Goal: Find contact information: Find contact information

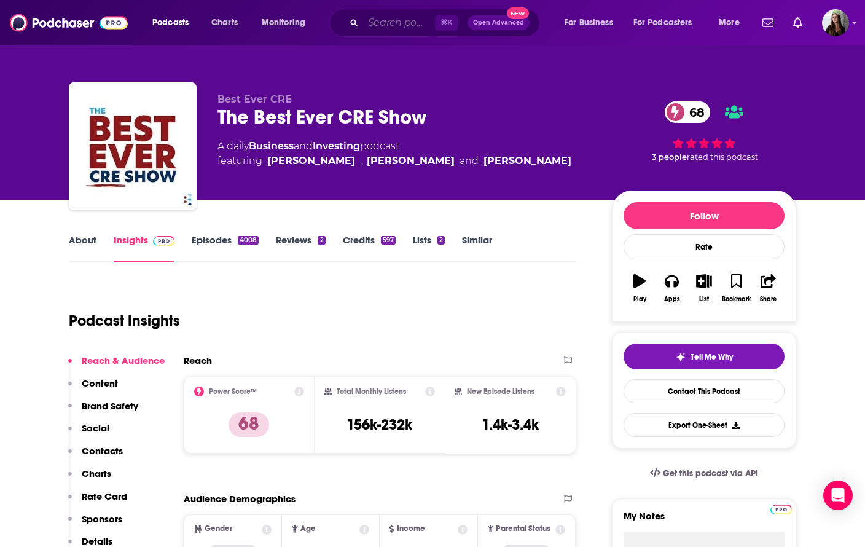
click at [392, 23] on input "Search podcasts, credits, & more..." at bounding box center [399, 23] width 72 height 20
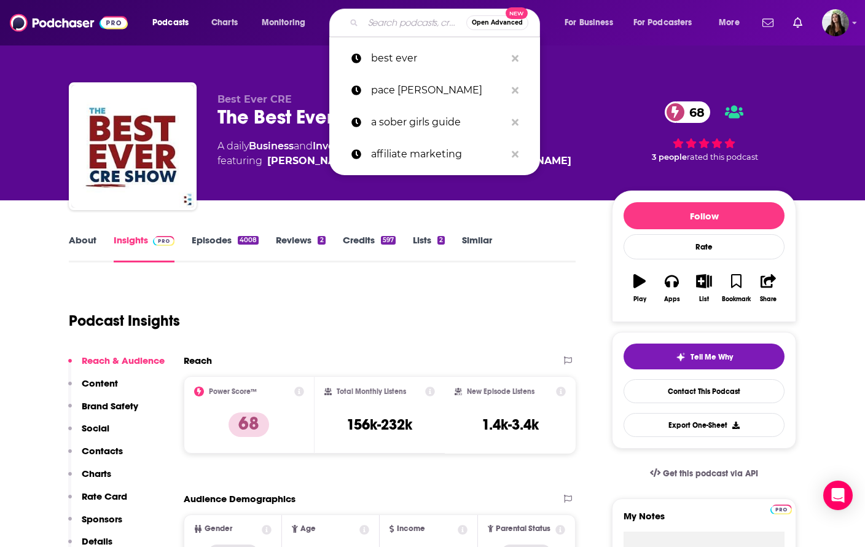
click at [392, 22] on input "Search podcasts, credits, & more..." at bounding box center [414, 23] width 103 height 20
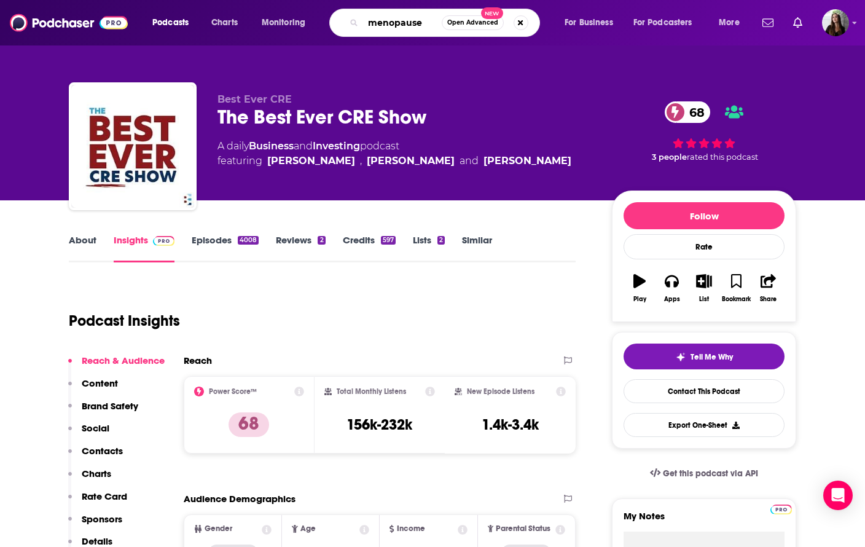
type input "menopause"
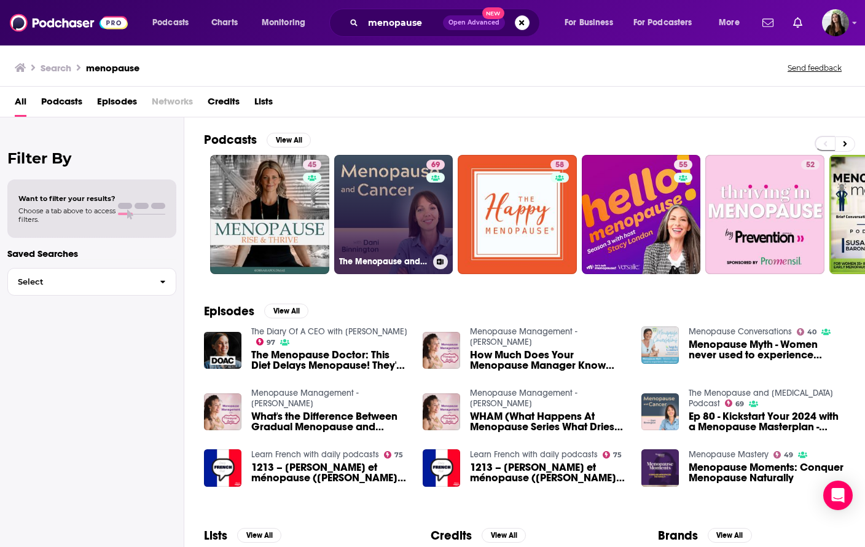
click at [428, 230] on div "69" at bounding box center [436, 207] width 21 height 95
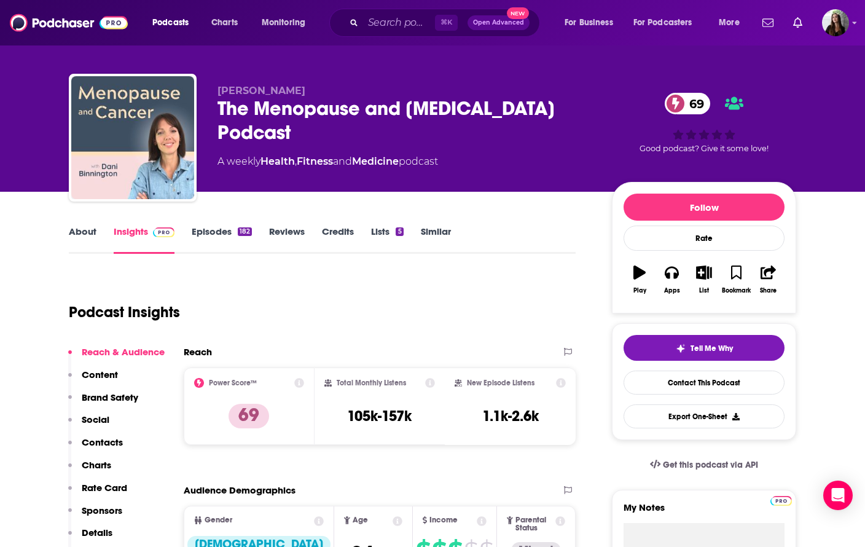
scroll to position [10, 0]
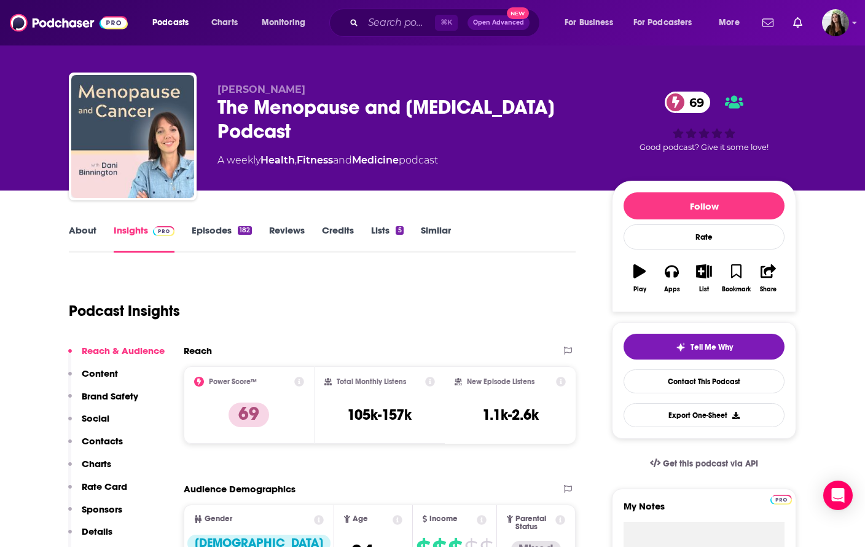
click at [410, 107] on div "The Menopause and [MEDICAL_DATA] Podcast 69" at bounding box center [404, 119] width 375 height 48
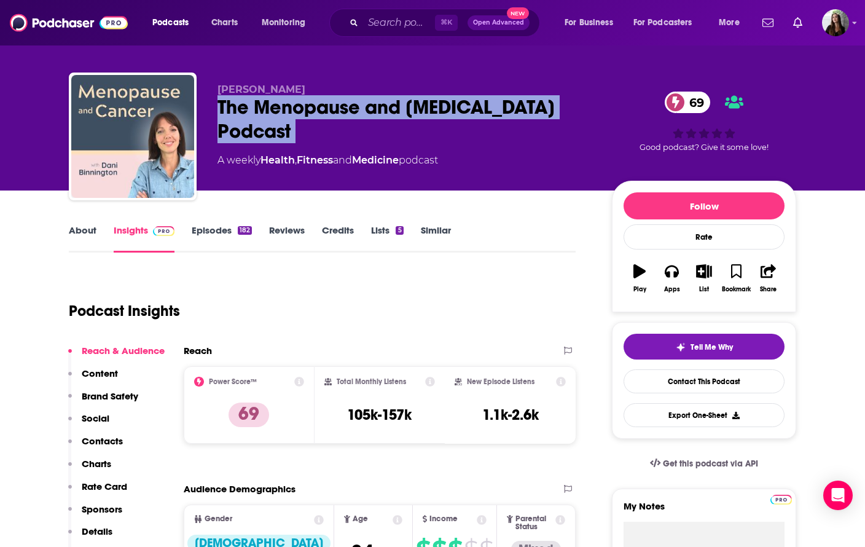
click at [410, 107] on div "The Menopause and [MEDICAL_DATA] Podcast 69" at bounding box center [404, 119] width 375 height 48
copy div "The Menopause and [MEDICAL_DATA] Podcast 69"
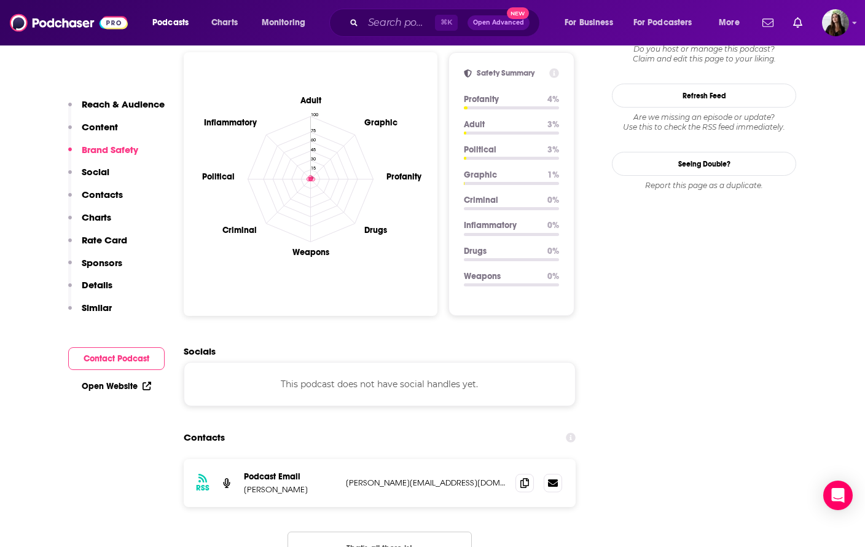
scroll to position [1144, 0]
click at [520, 477] on icon at bounding box center [524, 482] width 9 height 10
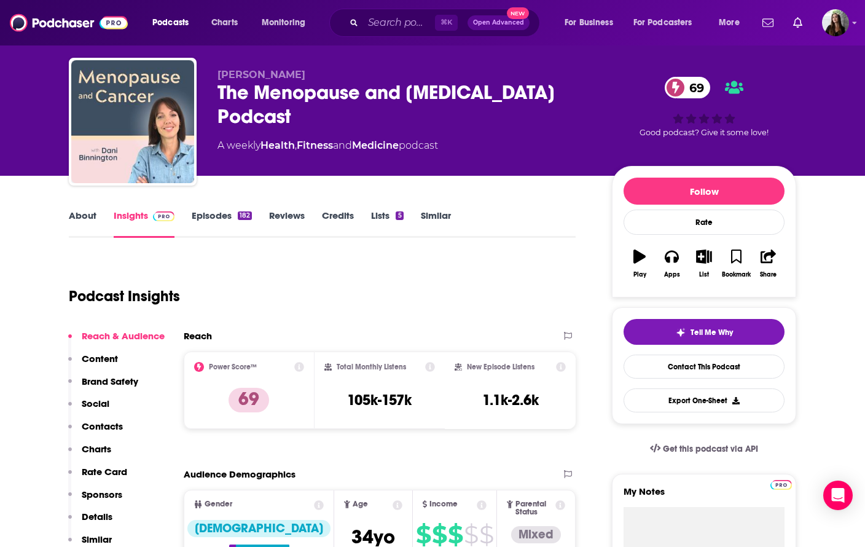
scroll to position [0, 0]
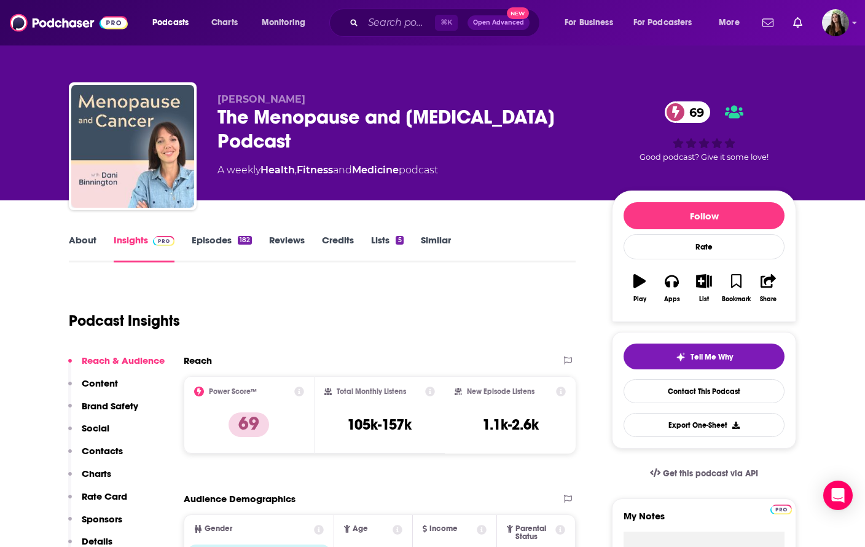
click at [388, 113] on div "The Menopause and [MEDICAL_DATA] Podcast 69" at bounding box center [404, 129] width 375 height 48
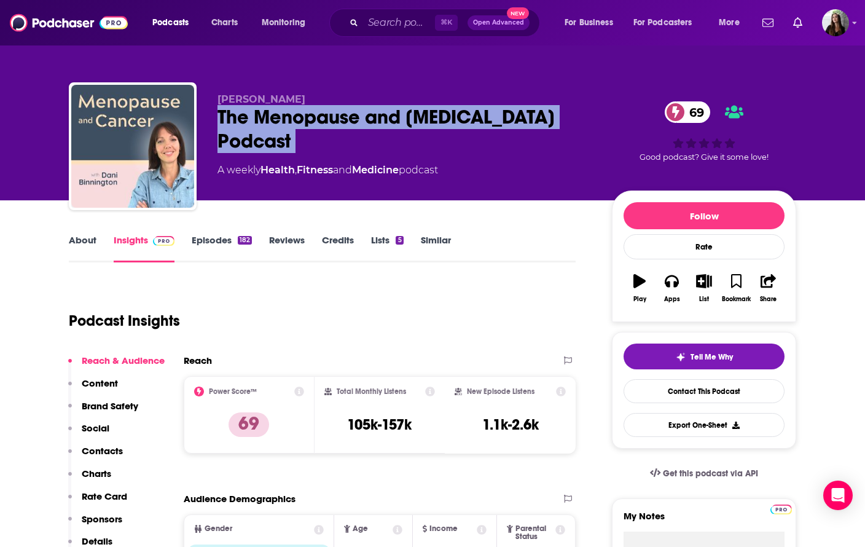
click at [343, 115] on div "The Menopause and [MEDICAL_DATA] Podcast 69" at bounding box center [404, 129] width 375 height 48
copy div "The Menopause and [MEDICAL_DATA] Podcast 69"
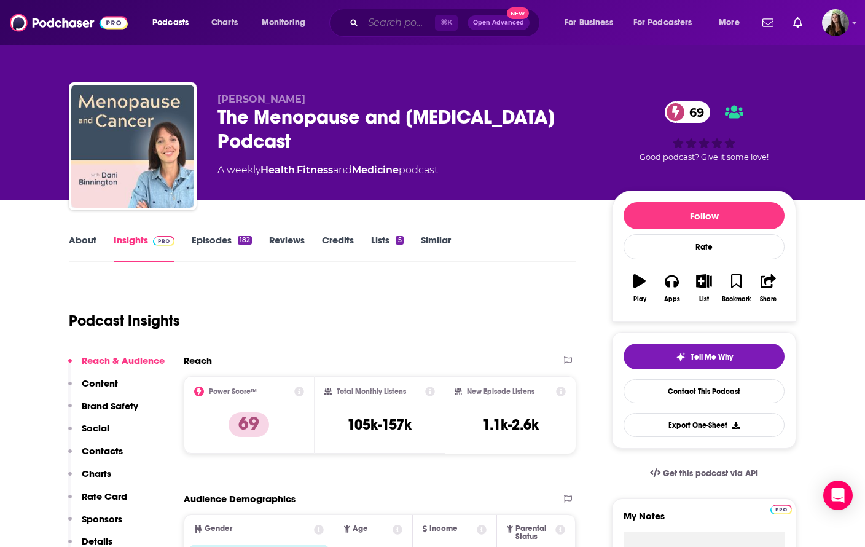
click at [383, 29] on input "Search podcasts, credits, & more..." at bounding box center [399, 23] width 72 height 20
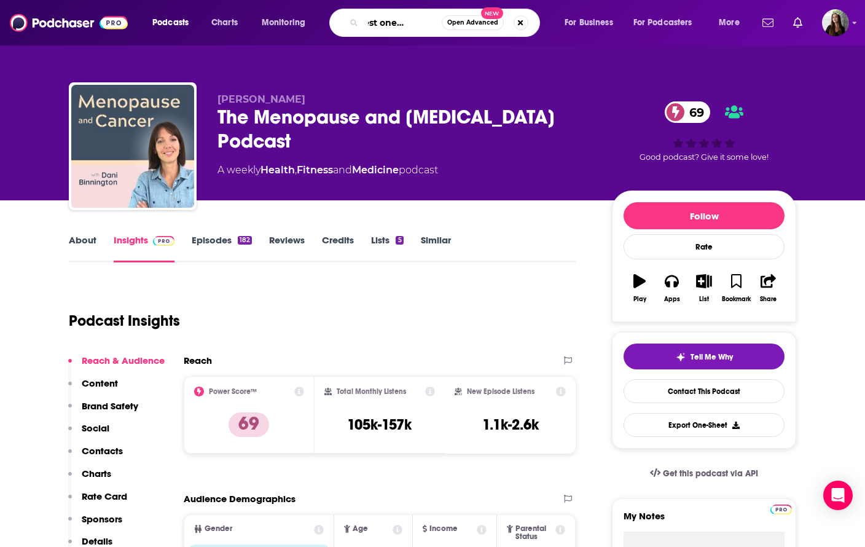
type input "greatest ones podcast"
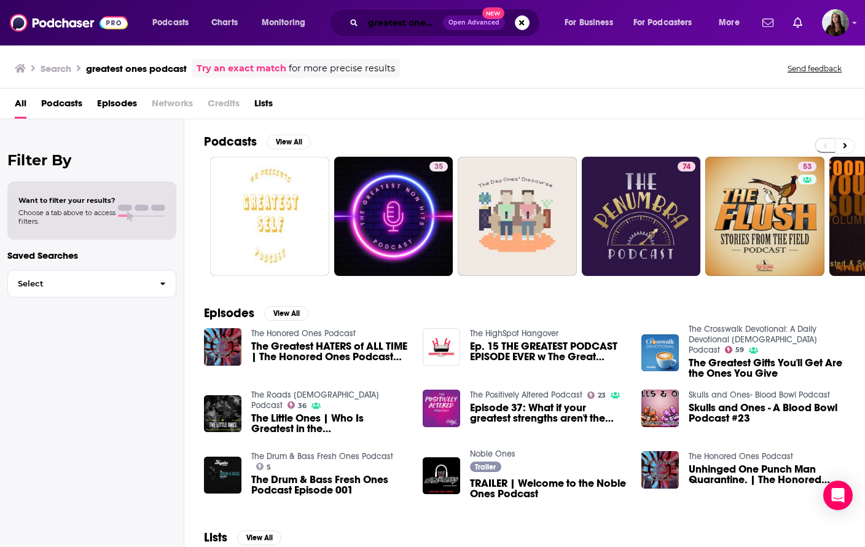
click at [397, 25] on input "greatest ones podcast" at bounding box center [403, 23] width 80 height 20
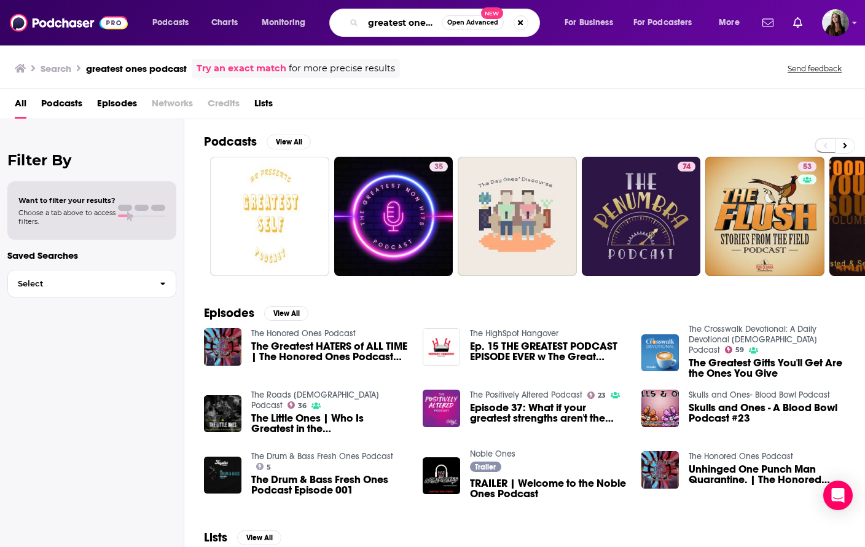
click at [397, 25] on input "greatest ones podcast" at bounding box center [402, 23] width 79 height 20
type input "great ones with [PERSON_NAME]"
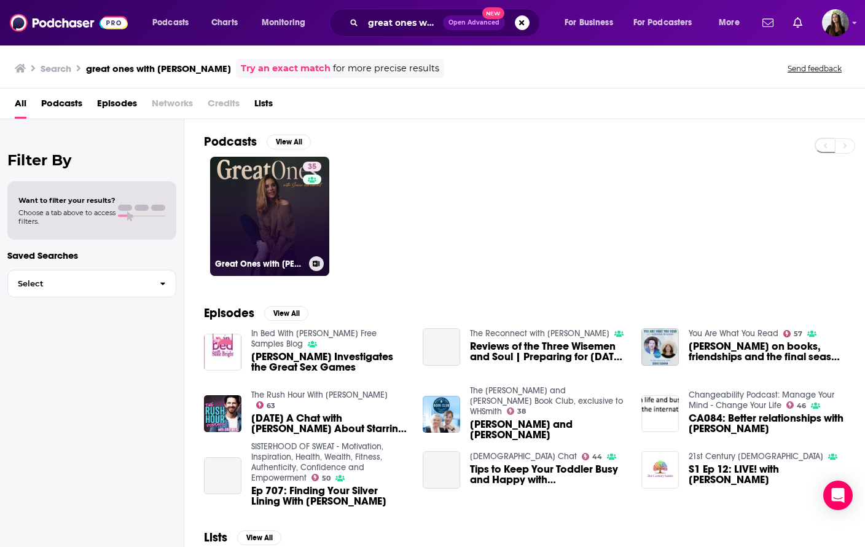
click at [244, 206] on link "35 Great Ones with [PERSON_NAME]" at bounding box center [269, 216] width 119 height 119
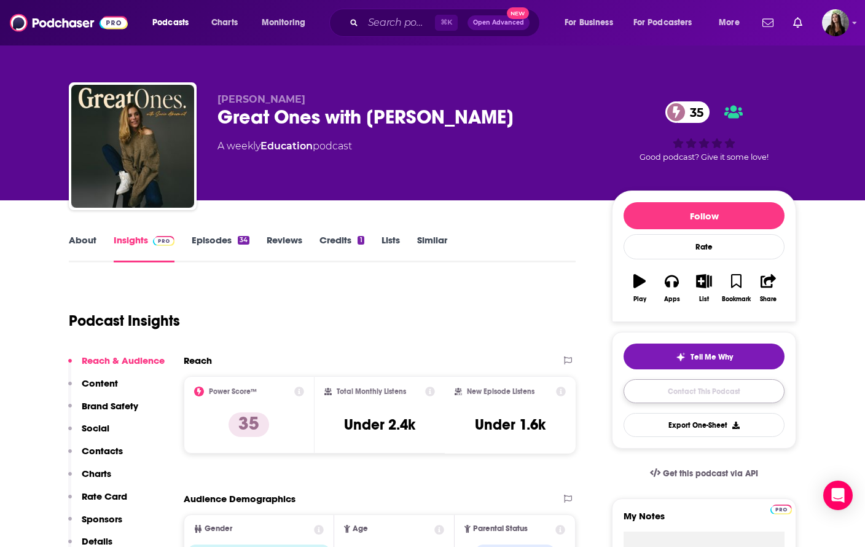
click at [731, 387] on link "Contact This Podcast" at bounding box center [703, 391] width 161 height 24
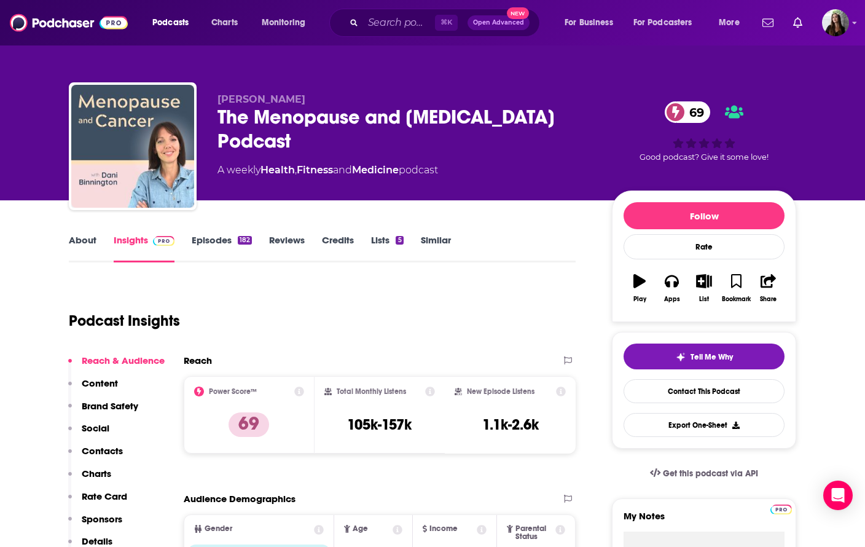
click at [442, 114] on div "The Menopause and [MEDICAL_DATA] Podcast 69" at bounding box center [404, 129] width 375 height 48
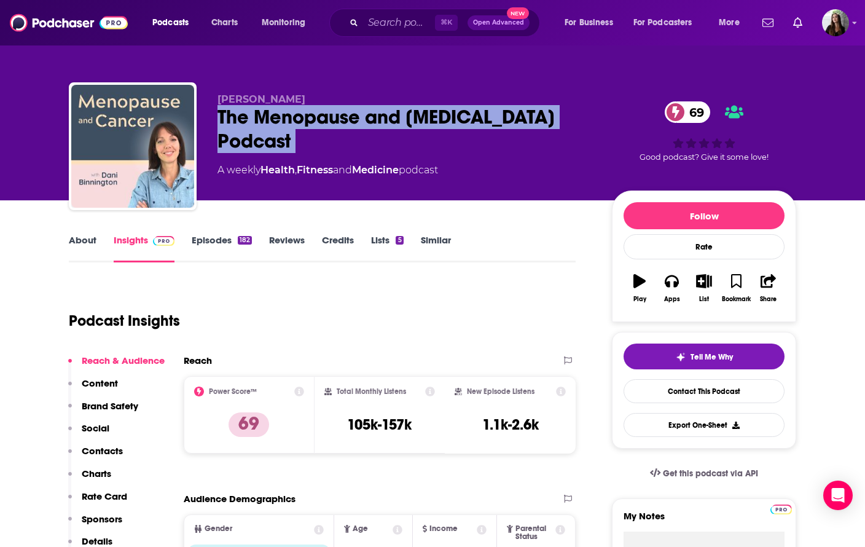
click at [442, 114] on div "The Menopause and [MEDICAL_DATA] Podcast 69" at bounding box center [404, 129] width 375 height 48
copy div "The Menopause and [MEDICAL_DATA] Podcast 69"
click at [401, 15] on input "Search podcasts, credits, & more..." at bounding box center [399, 23] width 72 height 20
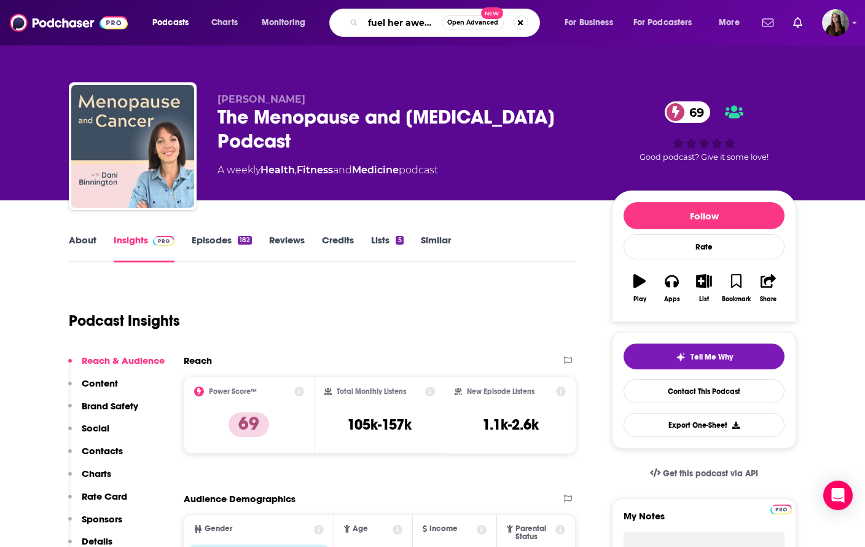
type input "fuel her awesome"
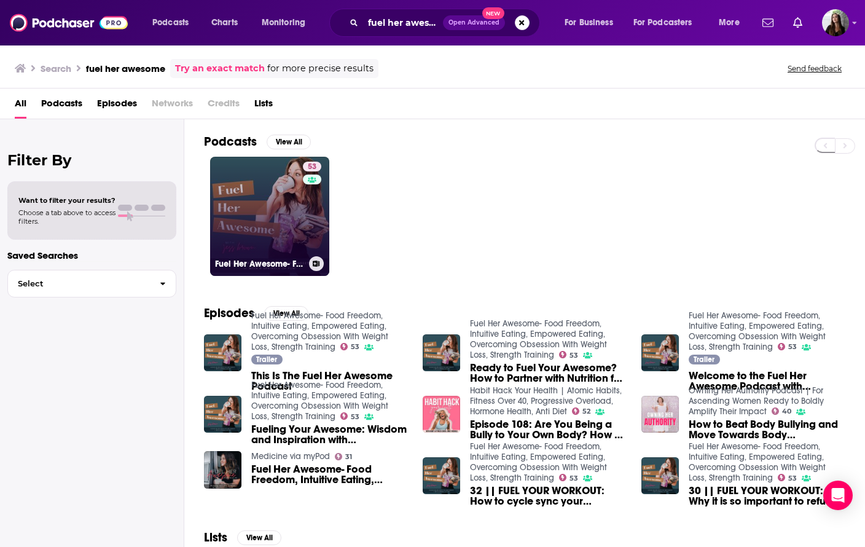
click at [269, 202] on link "53 Fuel Her Awesome- Food Freedom, Intuitive Eating, Empowered Eating, Overcomi…" at bounding box center [269, 216] width 119 height 119
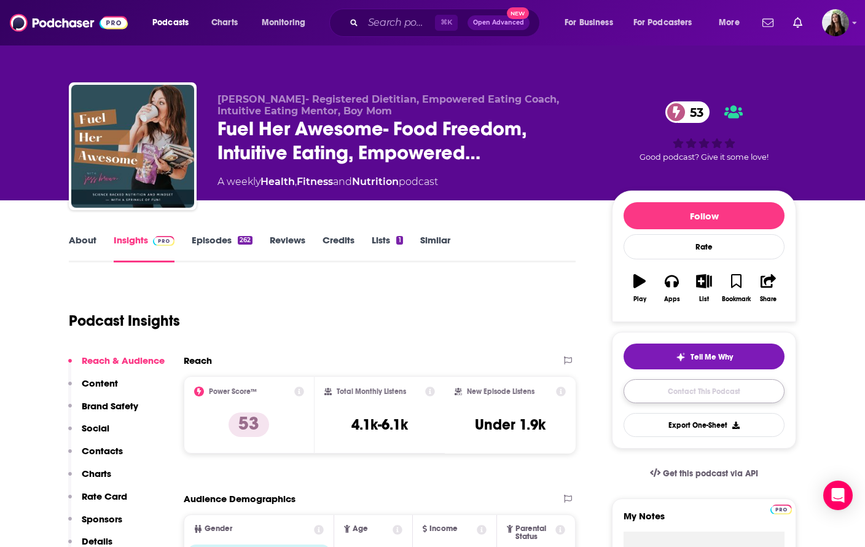
click at [657, 389] on link "Contact This Podcast" at bounding box center [703, 391] width 161 height 24
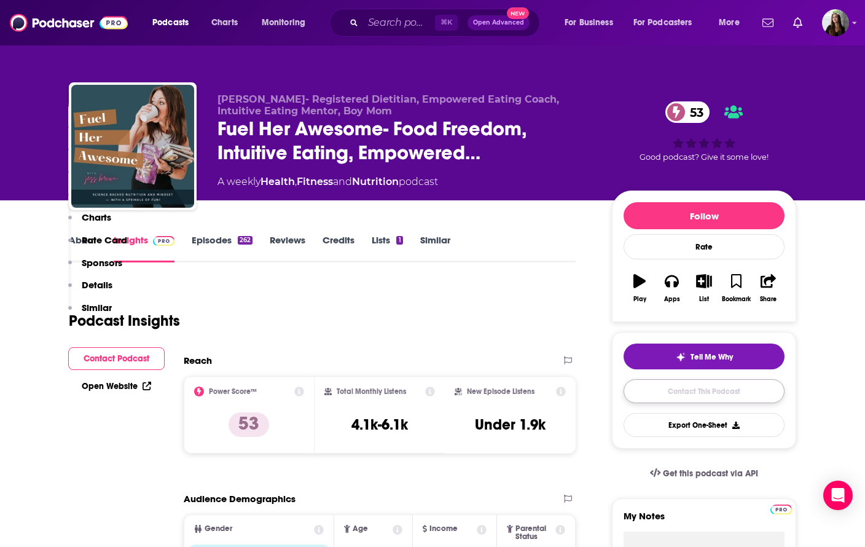
scroll to position [1275, 0]
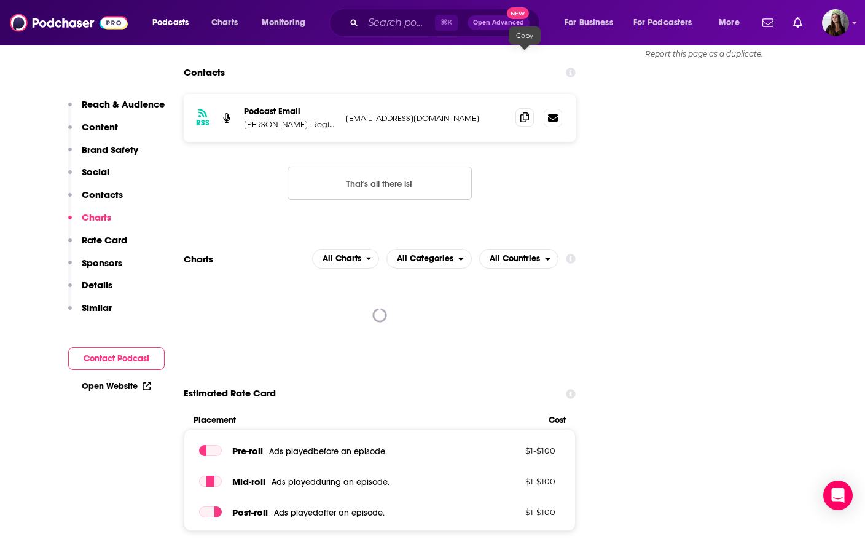
click at [522, 112] on icon at bounding box center [524, 117] width 9 height 10
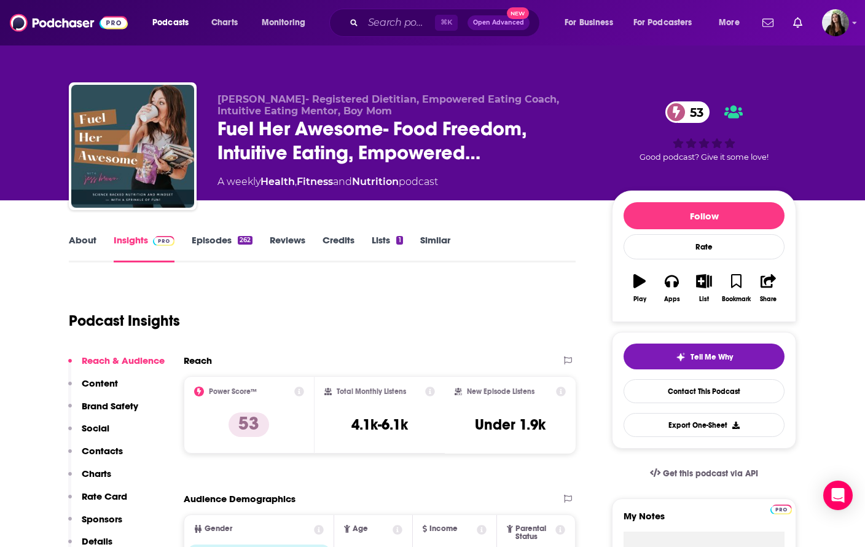
scroll to position [4, 0]
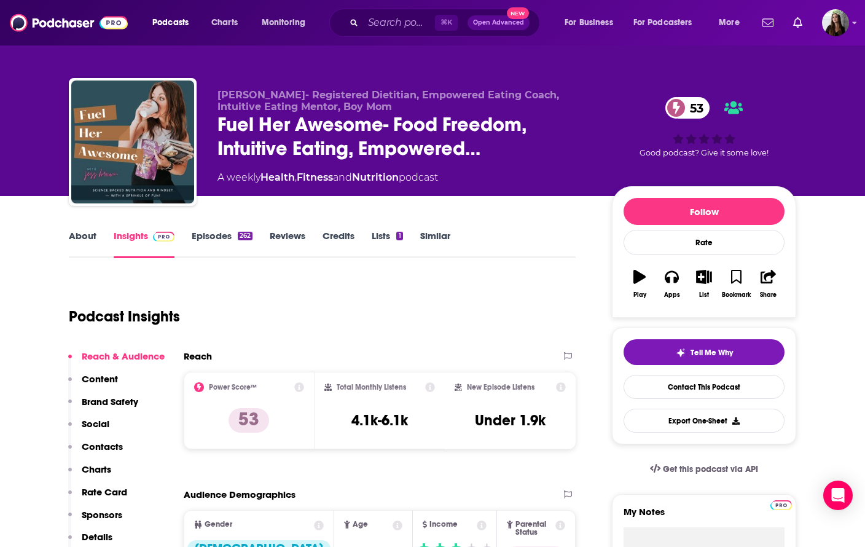
click at [208, 240] on link "Episodes 262" at bounding box center [222, 244] width 61 height 28
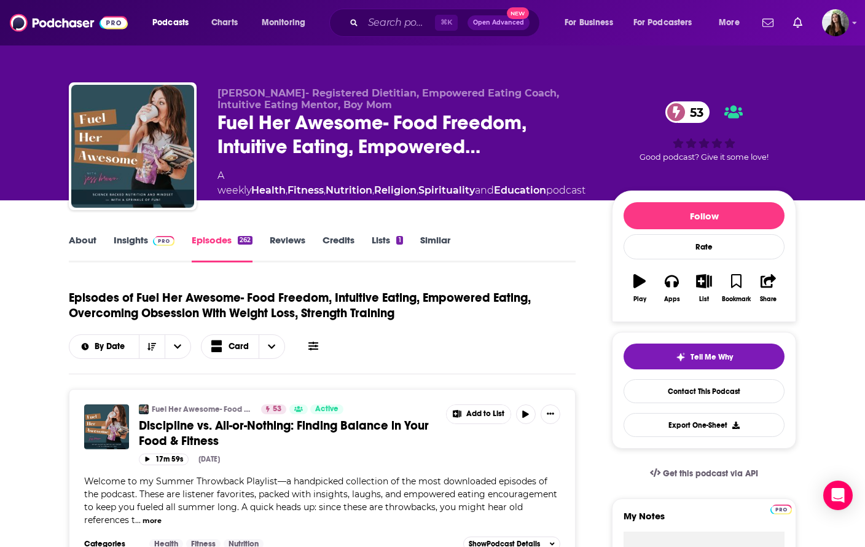
click at [135, 248] on link "Insights" at bounding box center [144, 248] width 61 height 28
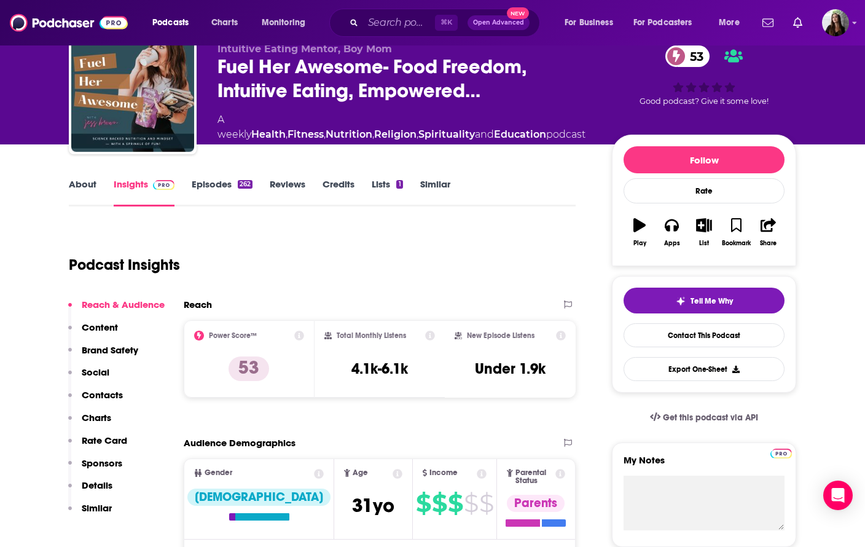
scroll to position [52, 0]
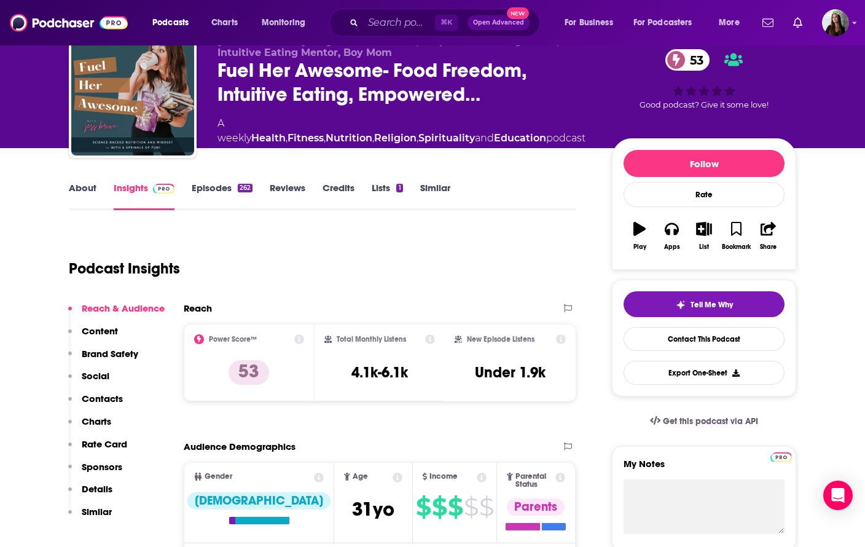
click at [88, 190] on link "About" at bounding box center [83, 196] width 28 height 28
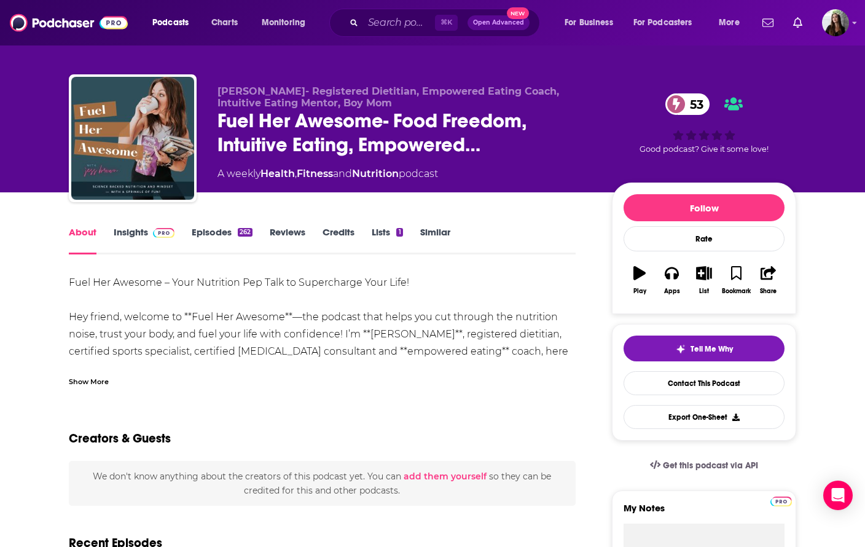
scroll to position [13, 0]
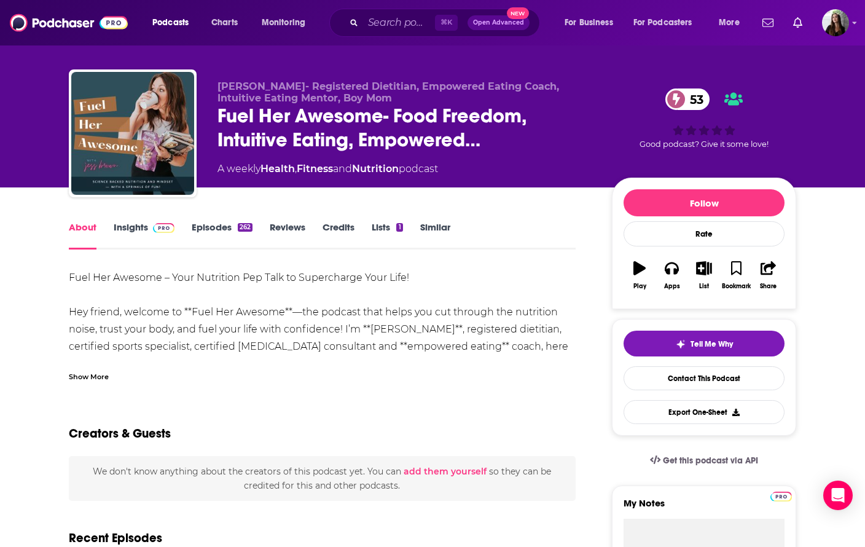
click at [94, 374] on div "Show More" at bounding box center [89, 376] width 40 height 12
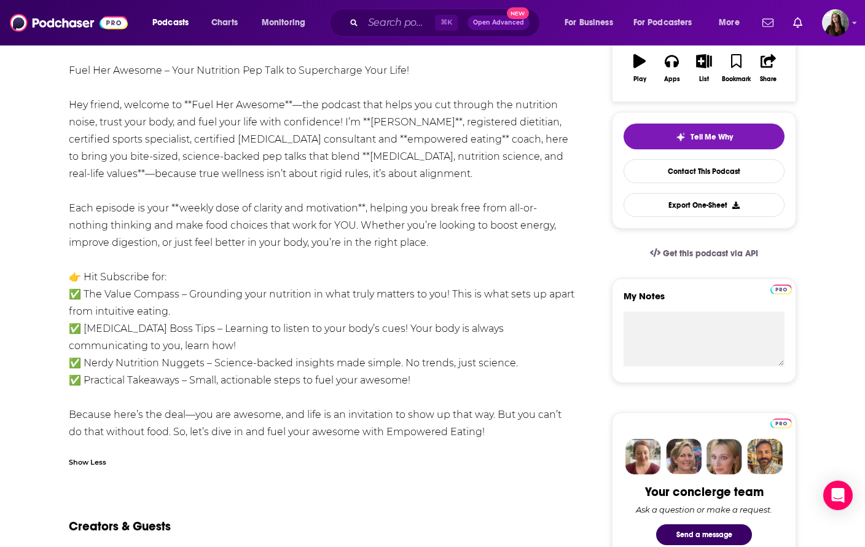
scroll to position [221, 0]
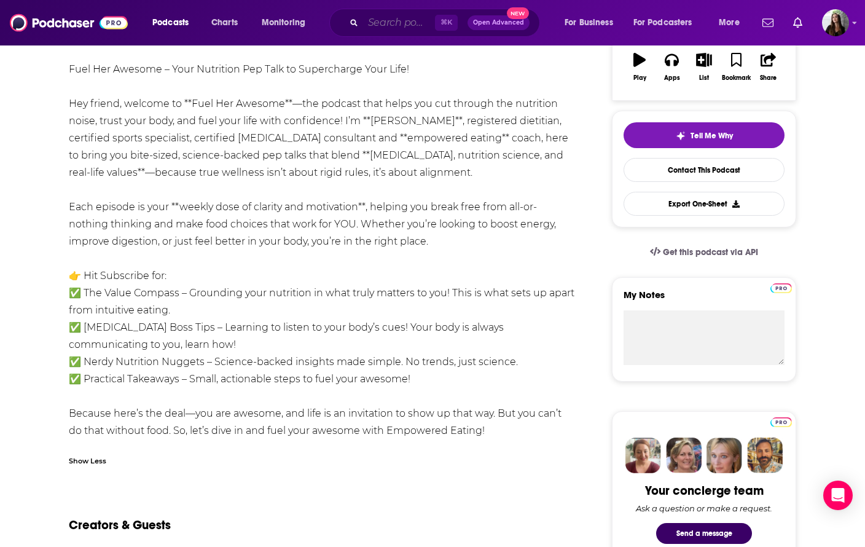
click at [391, 18] on input "Search podcasts, credits, & more..." at bounding box center [399, 23] width 72 height 20
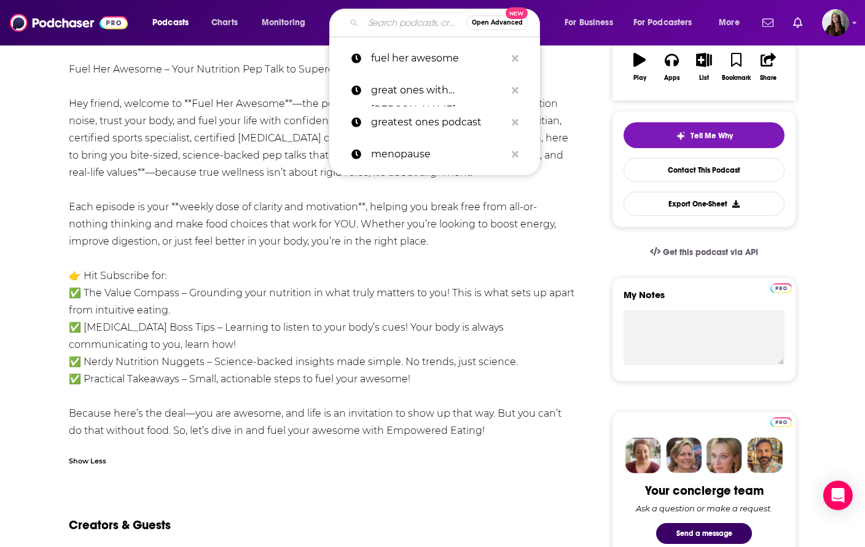
paste input "The FxCK YOU 50s Podcast!"
type input "The FxCK YOU 50s Podcast!"
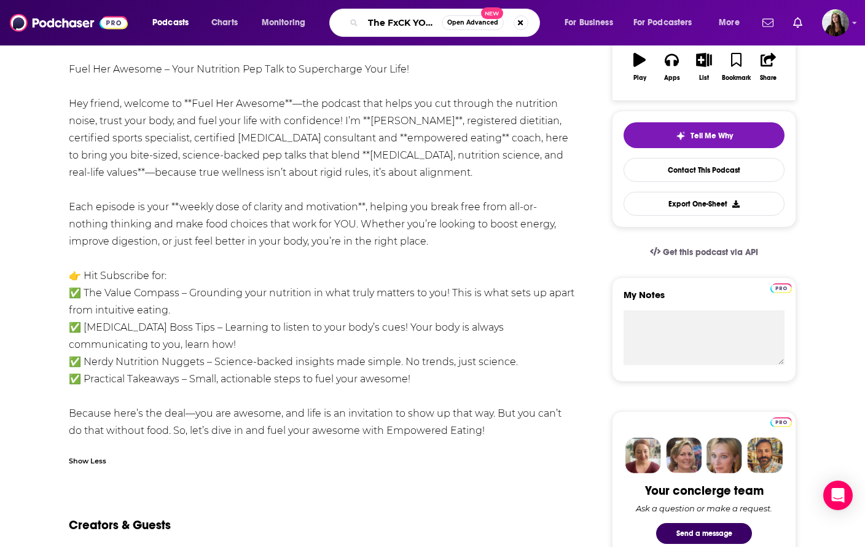
scroll to position [0, 56]
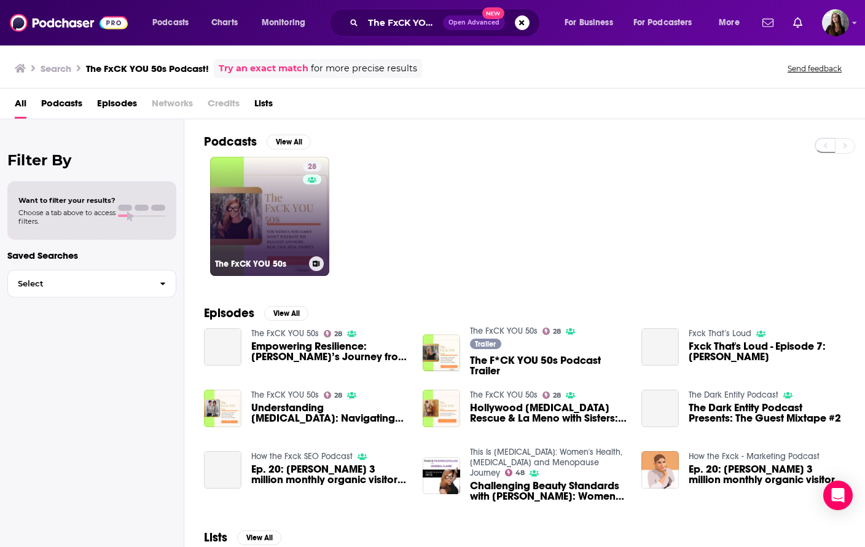
click at [250, 200] on link "28 The FxCK YOU 50s" at bounding box center [269, 216] width 119 height 119
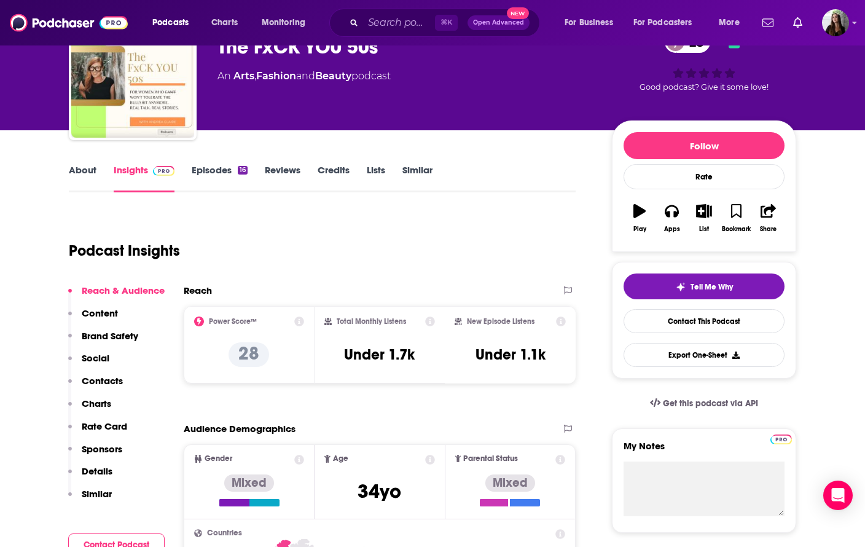
scroll to position [56, 0]
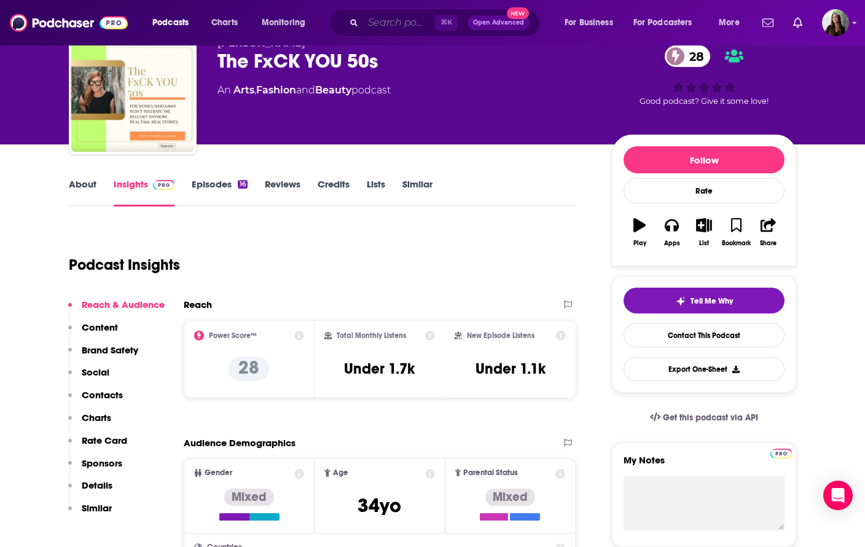
click at [389, 16] on input "Search podcasts, credits, & more..." at bounding box center [399, 23] width 72 height 20
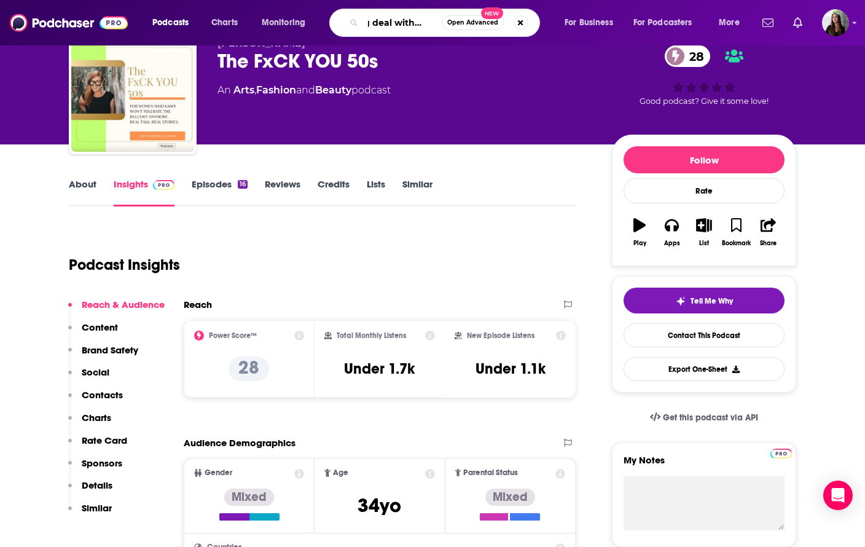
type input "big deal with codie"
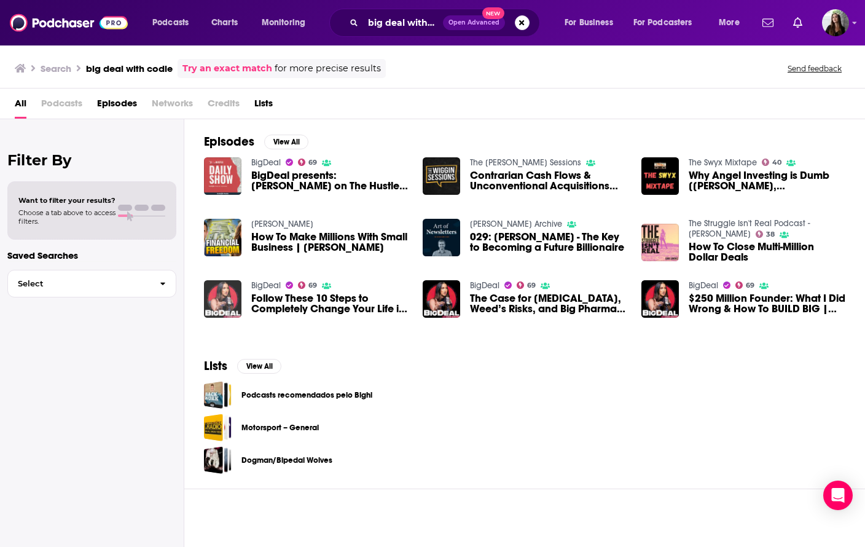
click at [216, 288] on img "Follow These 10 Steps to Completely Change Your Life in 2025 | BigDeal Wrapped" at bounding box center [222, 298] width 37 height 37
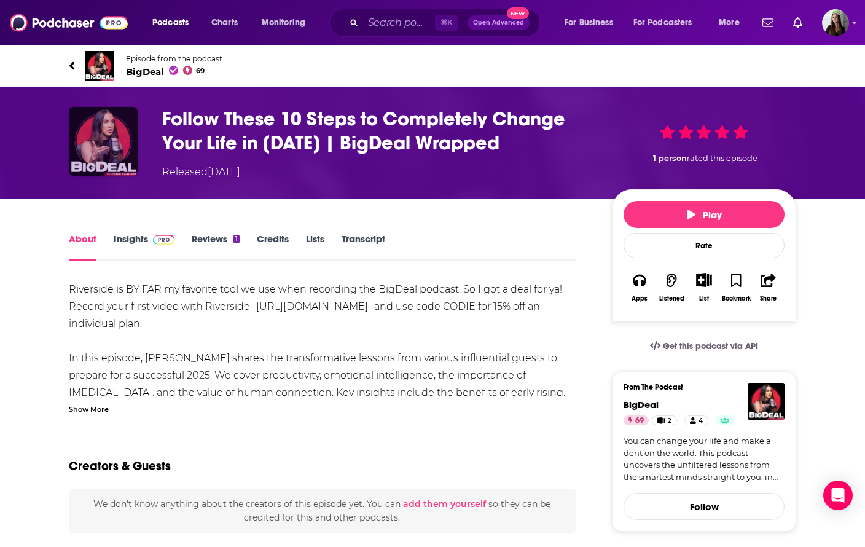
click at [125, 152] on img "Follow These 10 Steps to Completely Change Your Life in 2025 | BigDeal Wrapped" at bounding box center [103, 141] width 69 height 69
click at [90, 144] on img "Follow These 10 Steps to Completely Change Your Life in 2025 | BigDeal Wrapped" at bounding box center [103, 141] width 69 height 69
click at [134, 236] on link "Insights" at bounding box center [144, 247] width 61 height 28
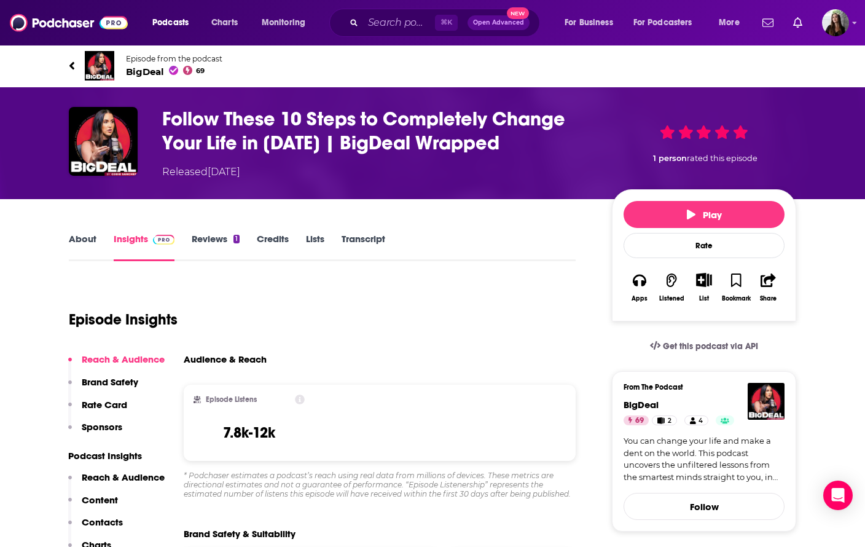
click at [141, 69] on span "BigDeal 69" at bounding box center [174, 72] width 96 height 12
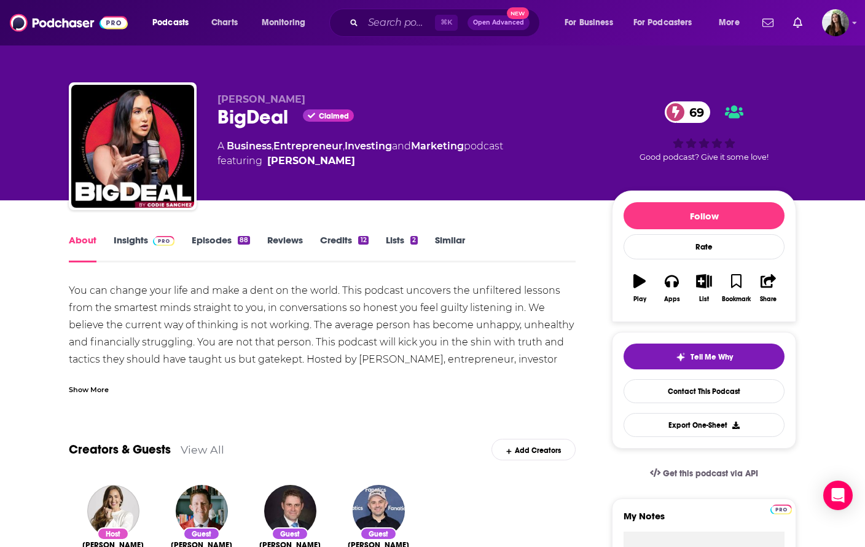
click at [126, 238] on link "Insights" at bounding box center [144, 248] width 61 height 28
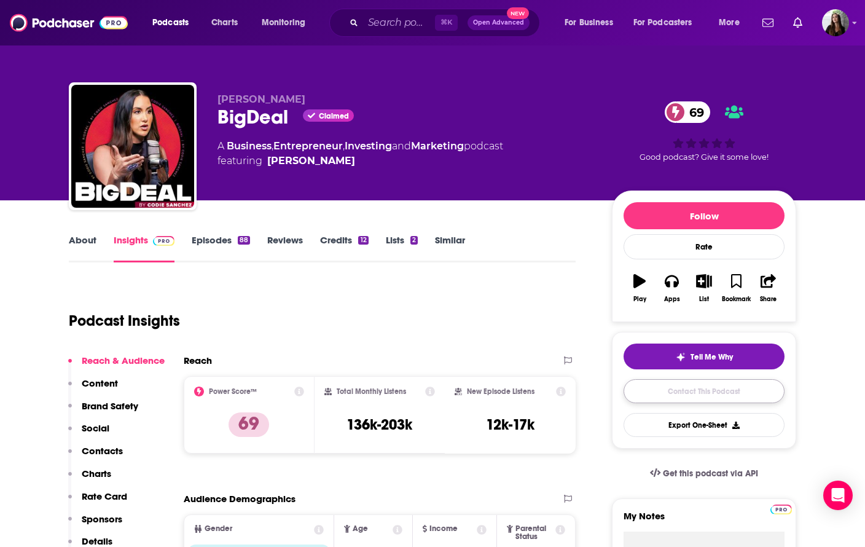
click at [674, 391] on link "Contact This Podcast" at bounding box center [703, 391] width 161 height 24
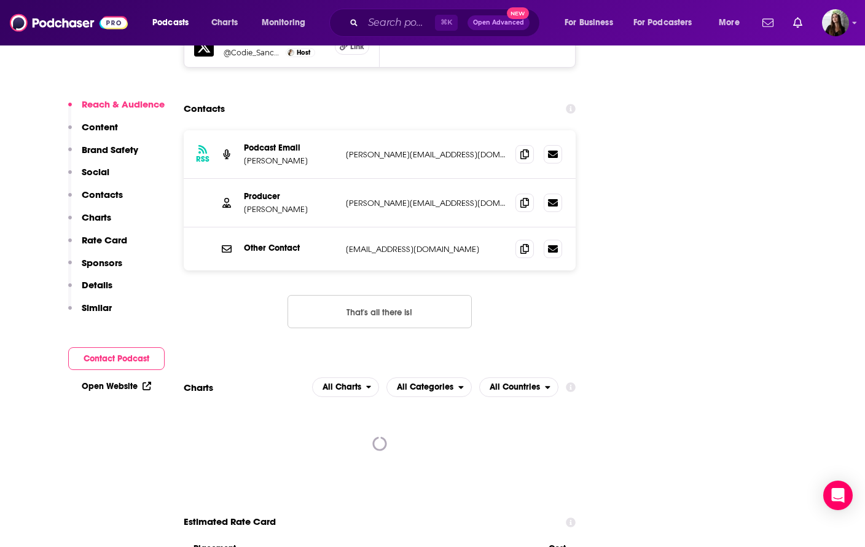
scroll to position [1563, 0]
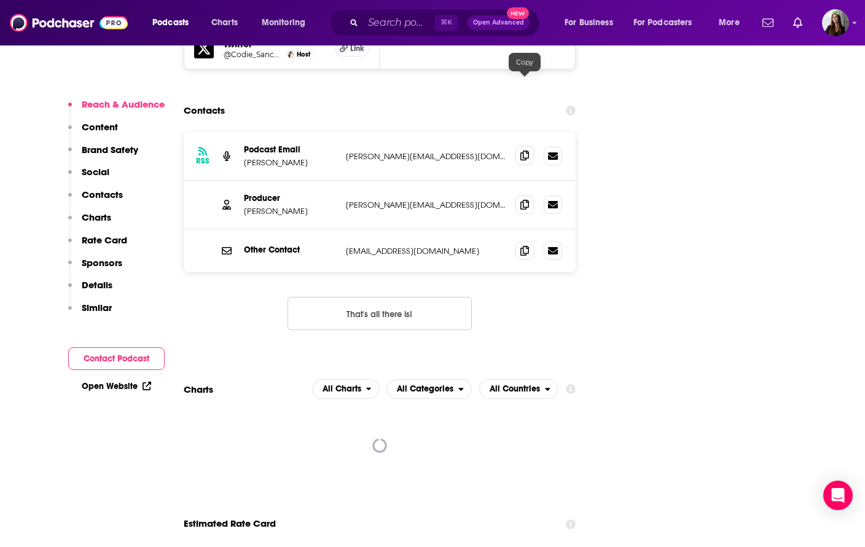
click at [521, 146] on span at bounding box center [524, 155] width 18 height 18
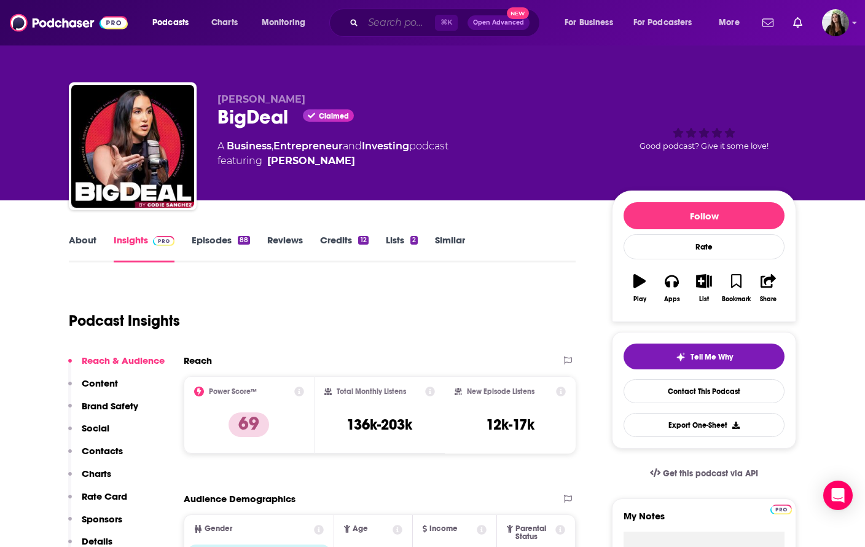
click at [400, 18] on input "Search podcasts, credits, & more..." at bounding box center [399, 23] width 72 height 20
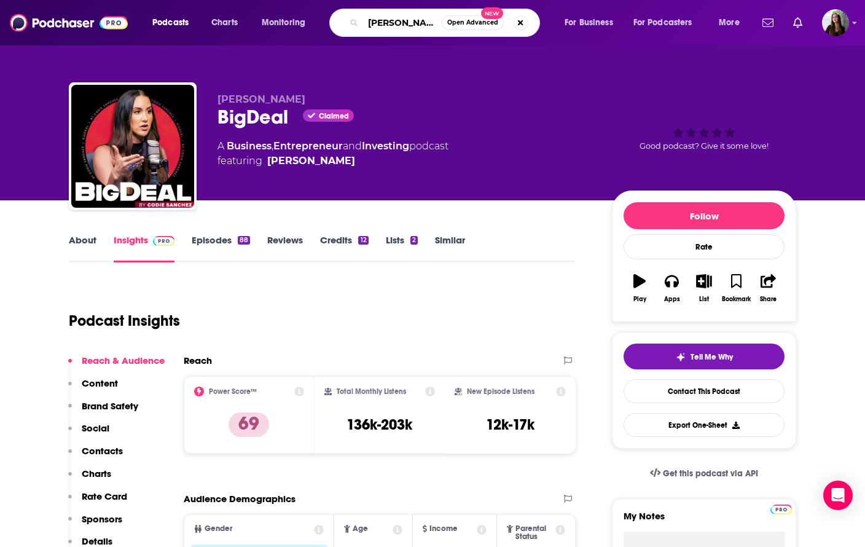
type input "yaron brook"
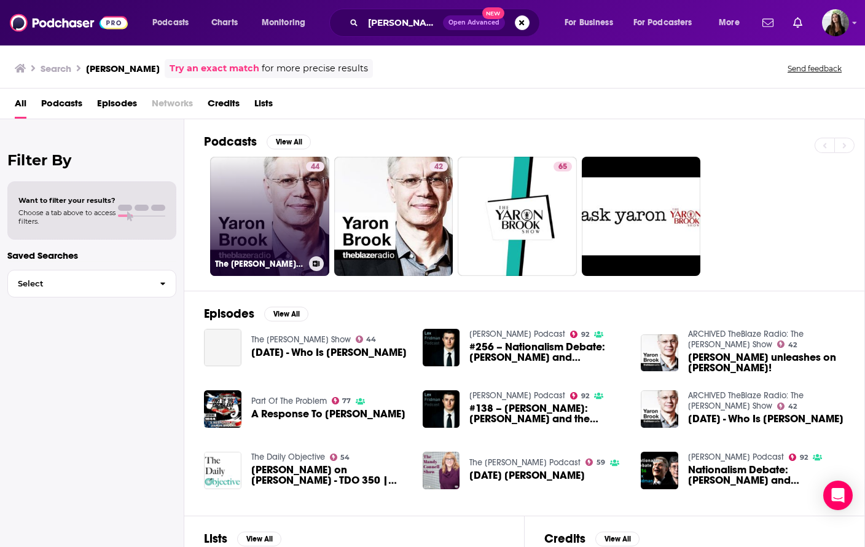
click at [238, 213] on link "44 The Yaron Brook Show" at bounding box center [269, 216] width 119 height 119
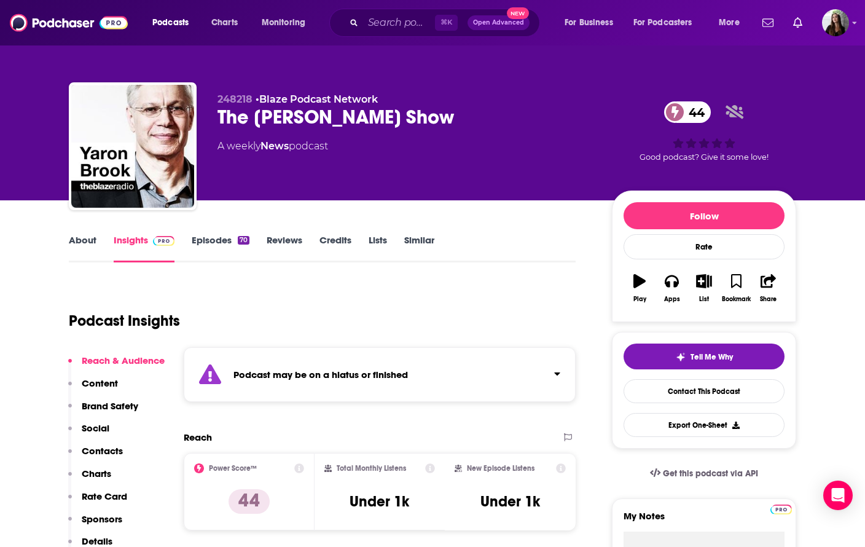
click at [345, 118] on div "The Yaron Brook Show 44" at bounding box center [404, 117] width 375 height 24
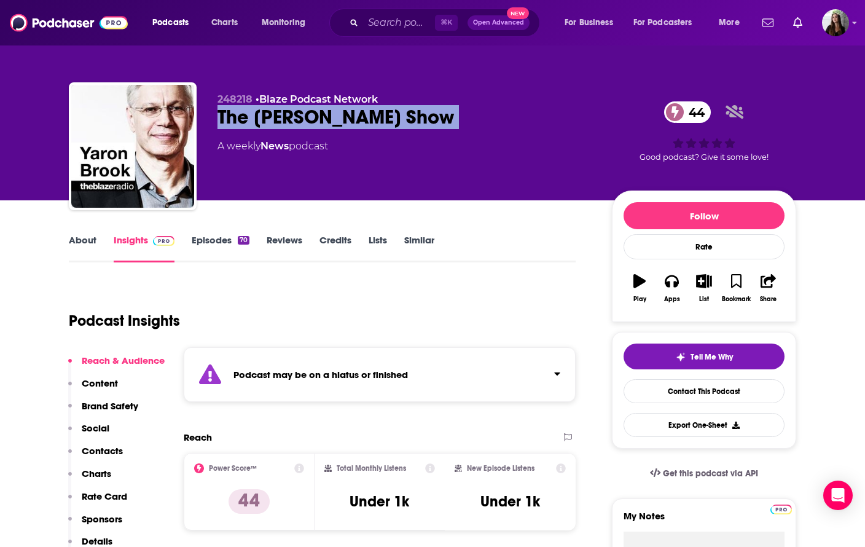
click at [345, 118] on div "The Yaron Brook Show 44" at bounding box center [404, 117] width 375 height 24
